Goal: Check status: Check status

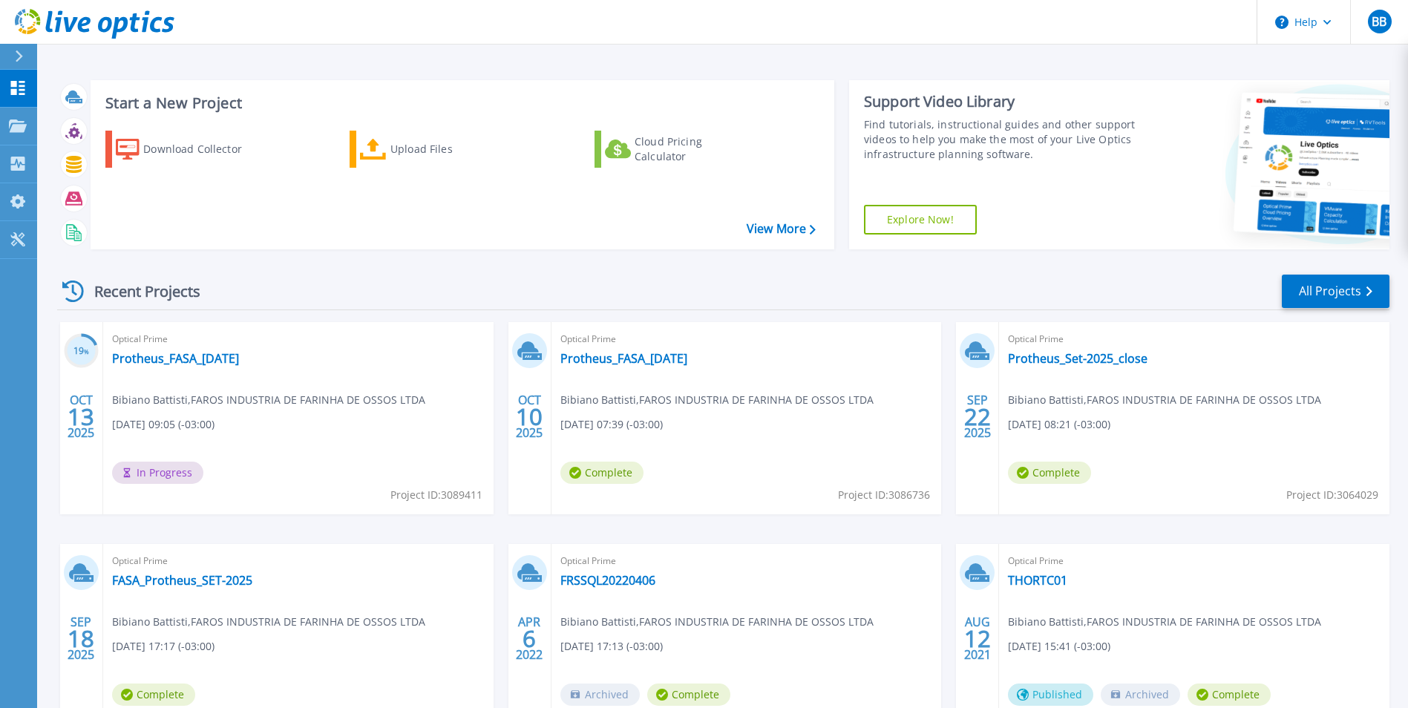
drag, startPoint x: 530, startPoint y: 74, endPoint x: 510, endPoint y: 85, distance: 21.9
click at [530, 74] on div "Start a New Project Download Collector Upload Files Cloud Pricing Calculator Vi…" at bounding box center [723, 164] width 1332 height 193
click at [197, 360] on link "Protheus_FASA_[DATE]" at bounding box center [175, 358] width 127 height 15
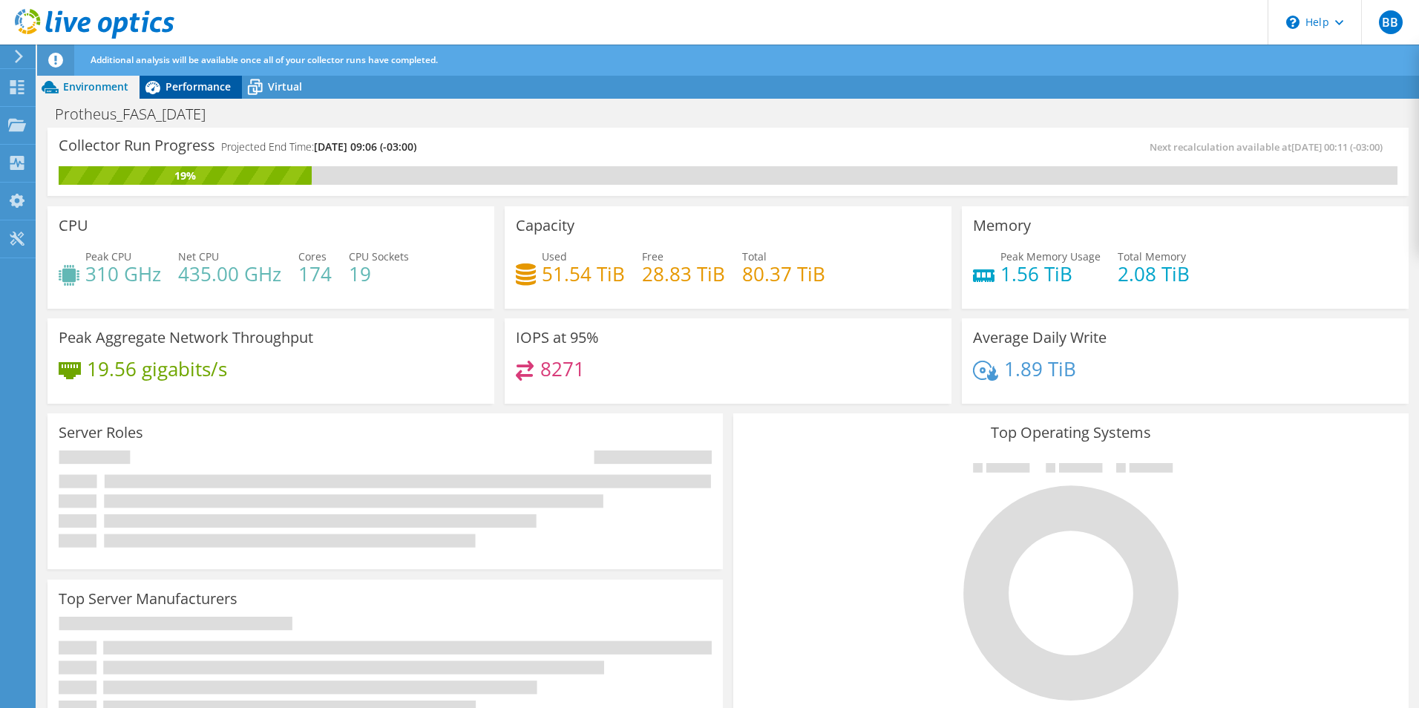
click at [182, 85] on span "Performance" at bounding box center [197, 86] width 65 height 14
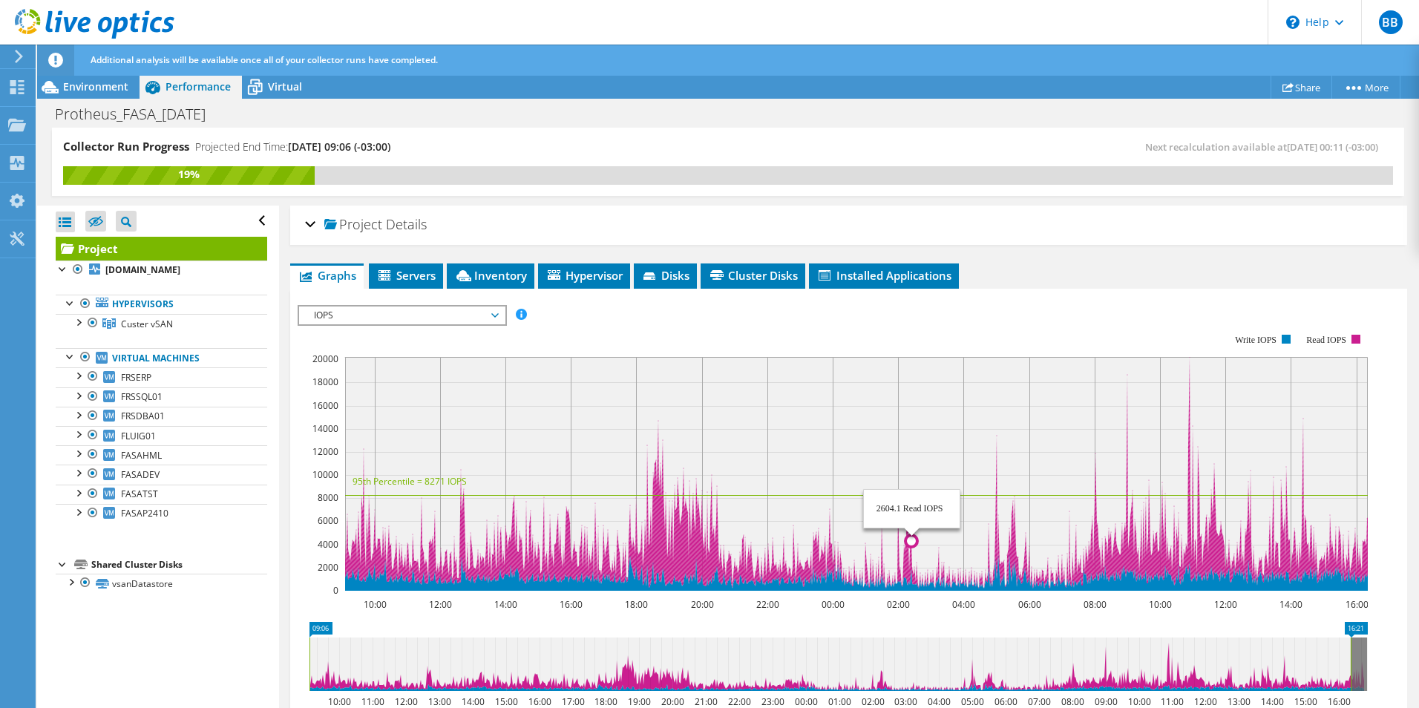
drag, startPoint x: 653, startPoint y: 441, endPoint x: 915, endPoint y: 447, distance: 262.0
click at [915, 447] on rect at bounding box center [856, 474] width 1022 height 234
